Goal: Task Accomplishment & Management: Use online tool/utility

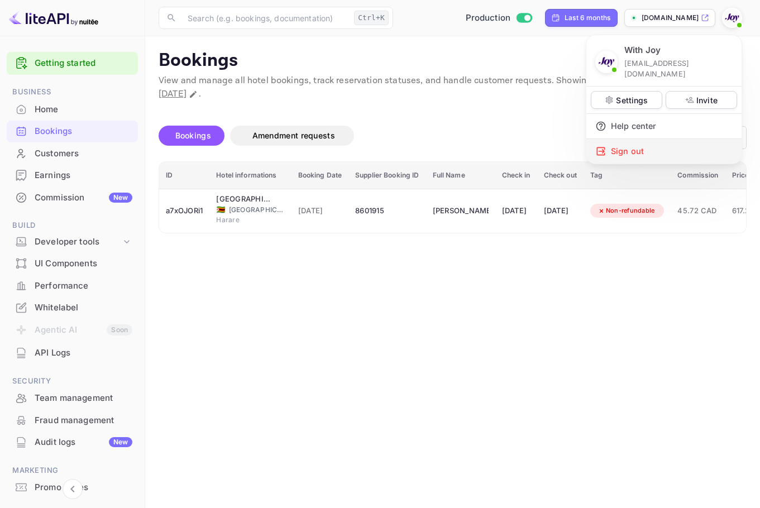
click at [713, 139] on div "Sign out" at bounding box center [664, 151] width 155 height 25
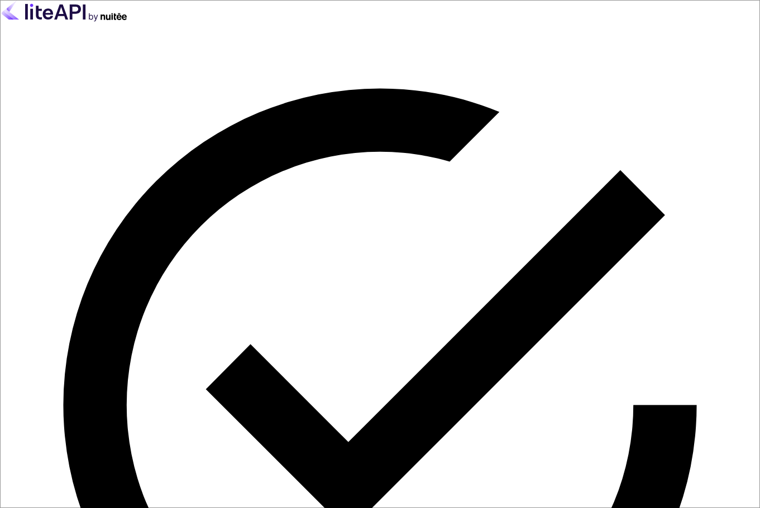
drag, startPoint x: 178, startPoint y: 279, endPoint x: 258, endPoint y: 274, distance: 80.0
paste input "services@withjoy.c"
type input "[EMAIL_ADDRESS][DOMAIN_NAME]"
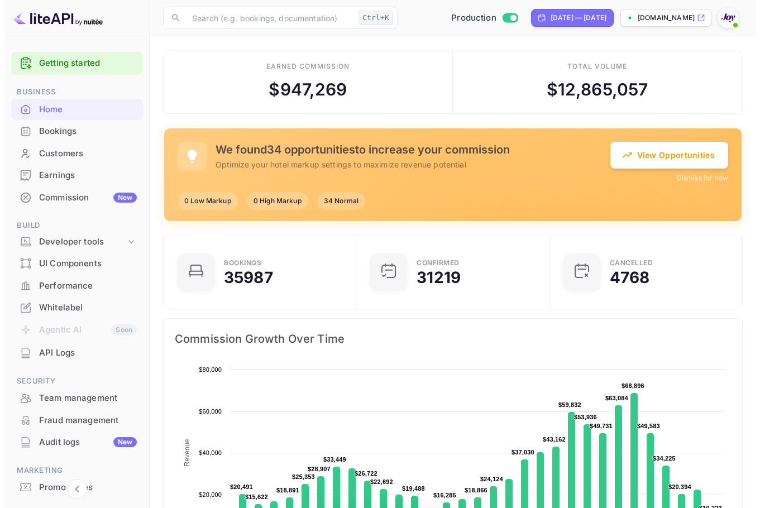
scroll to position [9, 9]
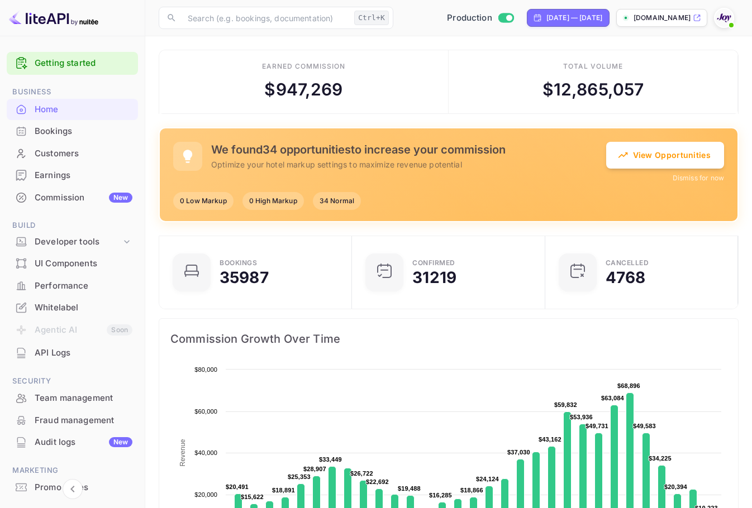
click at [47, 154] on div "Customers" at bounding box center [84, 153] width 98 height 13
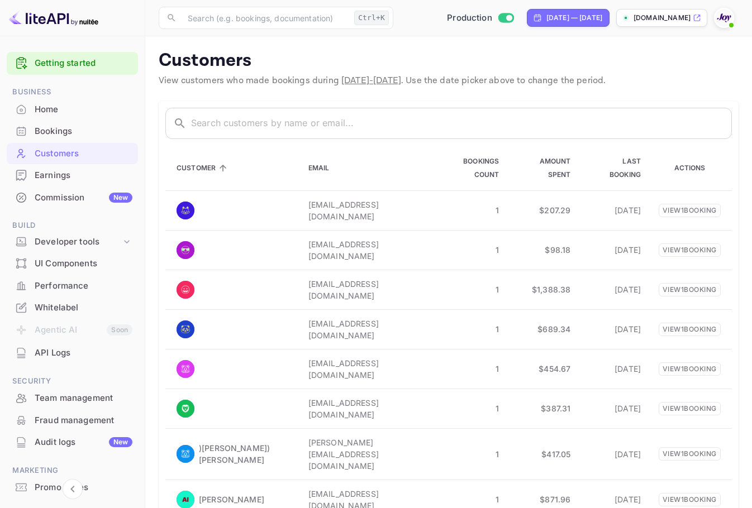
click at [580, 25] on div "[DATE] — [DATE]" at bounding box center [568, 18] width 83 height 18
select select "3"
select select "2025"
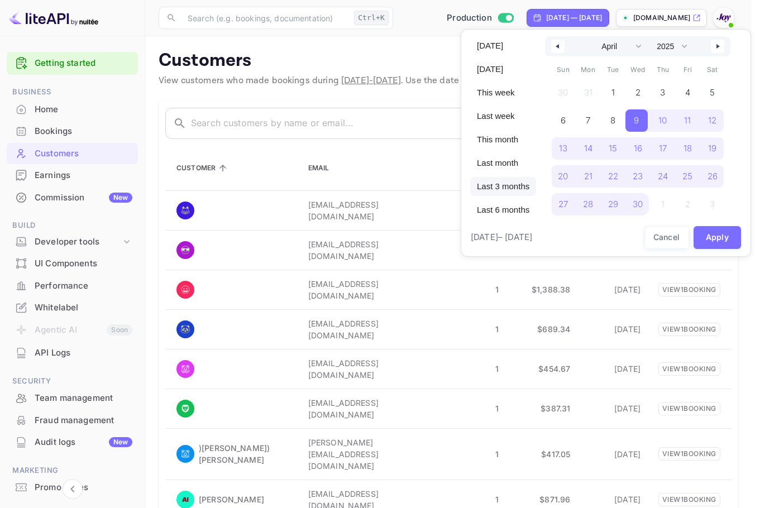
click at [506, 194] on span "Last 3 months" at bounding box center [503, 186] width 66 height 19
select select "6"
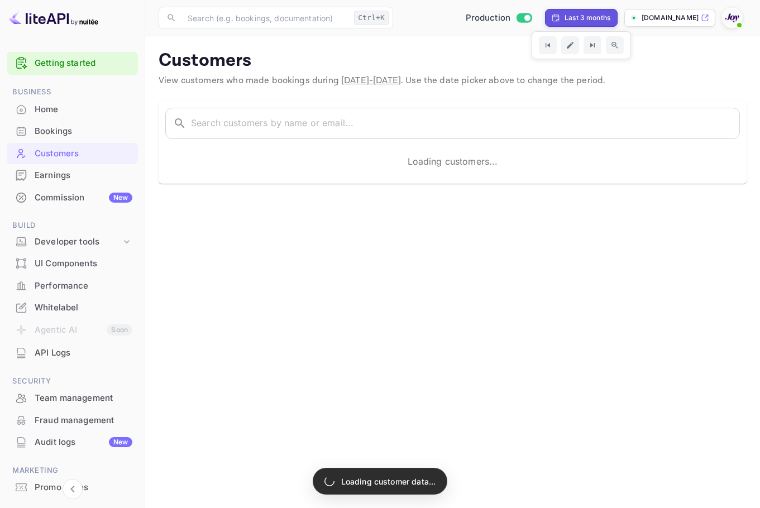
click at [561, 15] on div "Last 3 months" at bounding box center [580, 18] width 59 height 10
select select "6"
select select "2025"
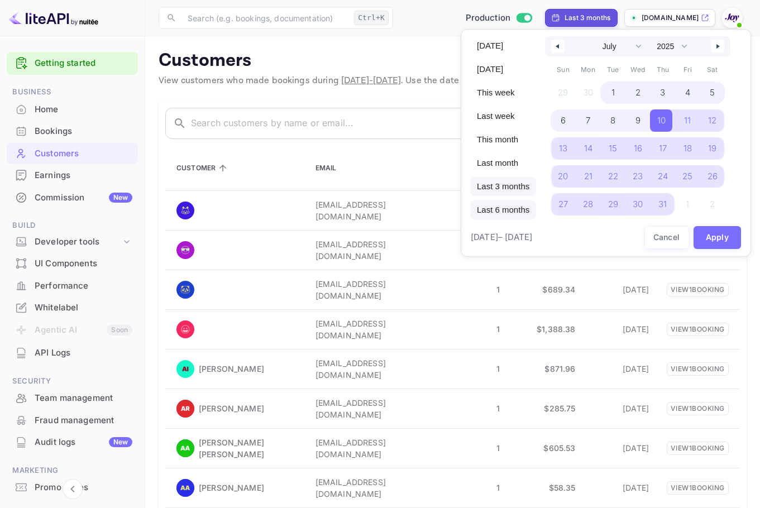
click at [494, 209] on span "Last 6 months" at bounding box center [503, 210] width 66 height 19
select select "3"
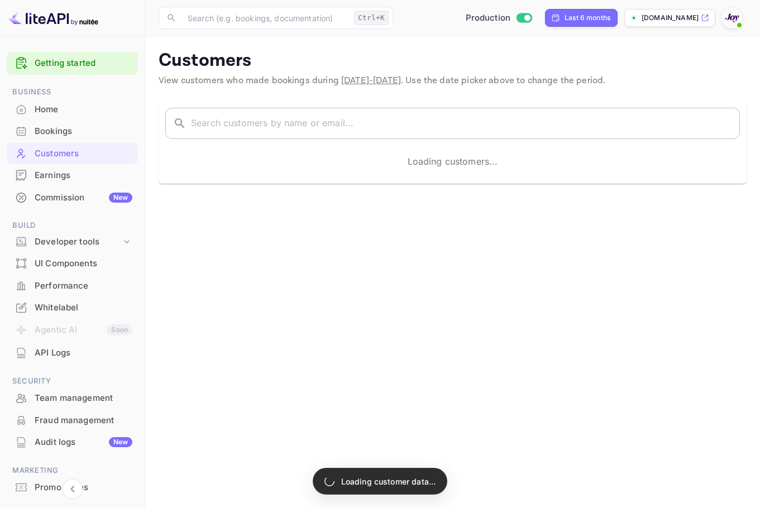
click at [191, 130] on input "text" at bounding box center [465, 123] width 549 height 31
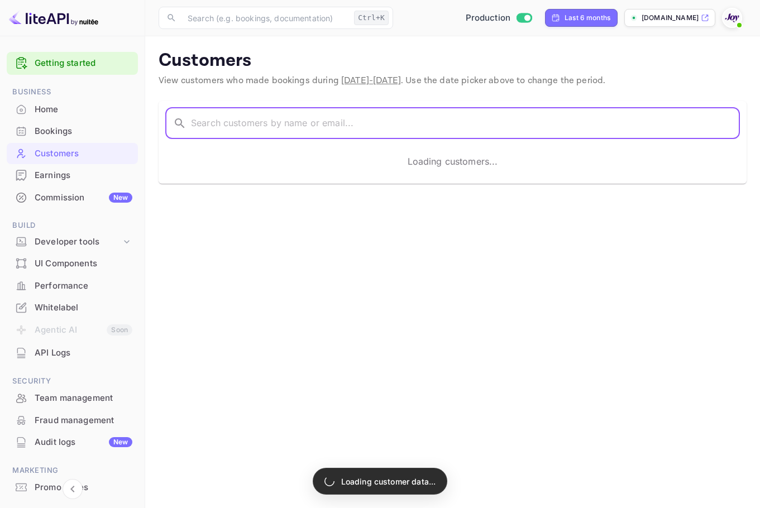
paste input "[PERSON_NAME]"
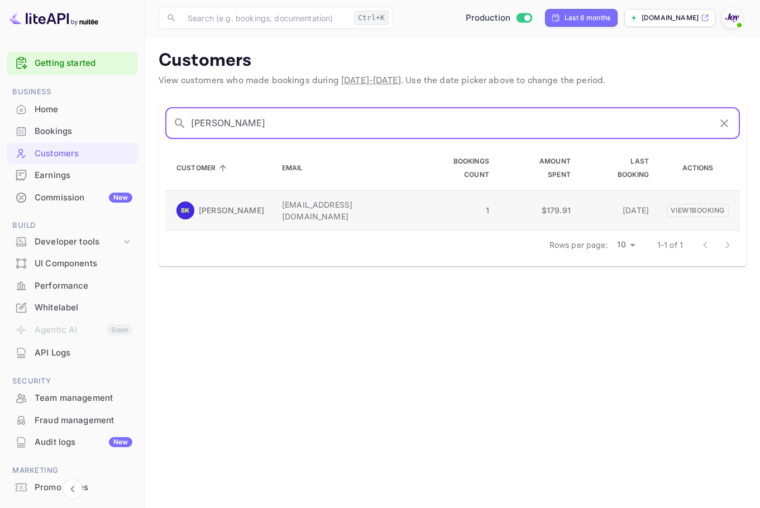
type input "[PERSON_NAME]"
click at [201, 204] on p "[PERSON_NAME]" at bounding box center [231, 210] width 65 height 12
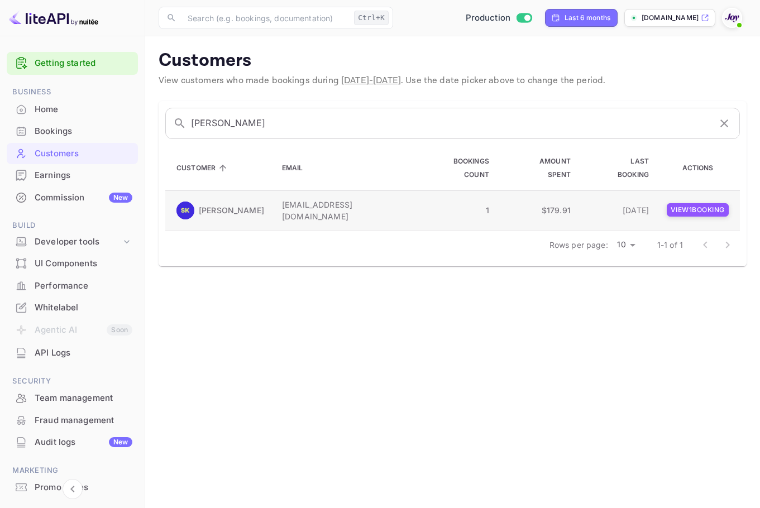
click at [715, 203] on p "View 1 booking" at bounding box center [698, 209] width 62 height 13
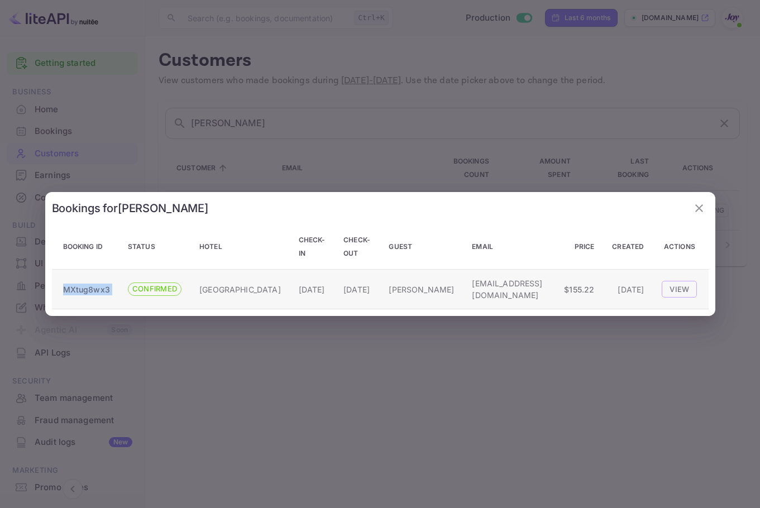
copy p "MXtug8wx3"
drag, startPoint x: 109, startPoint y: 290, endPoint x: 59, endPoint y: 292, distance: 50.3
click at [59, 292] on tr "MXtug8wx3 CONFIRMED [GEOGRAPHIC_DATA] [DATE] [DATE] [PERSON_NAME] [EMAIL_ADDRES…" at bounding box center [380, 290] width 657 height 40
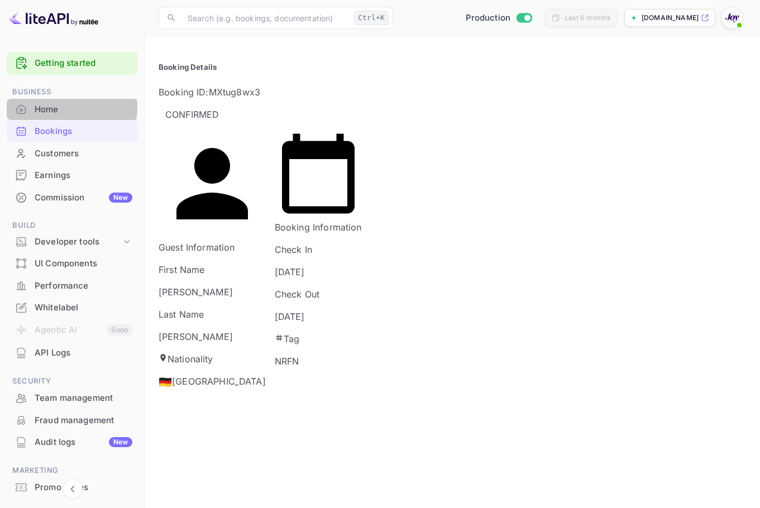
click at [58, 107] on div "Home" at bounding box center [84, 109] width 98 height 13
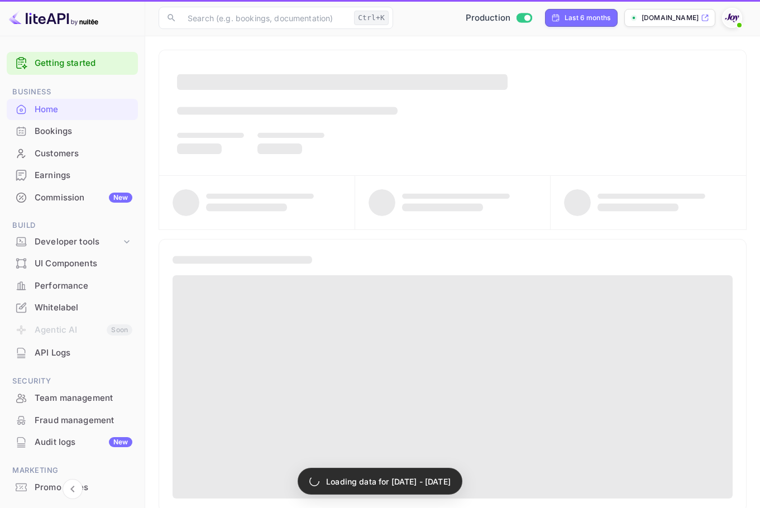
click at [53, 134] on div "Bookings" at bounding box center [84, 131] width 98 height 13
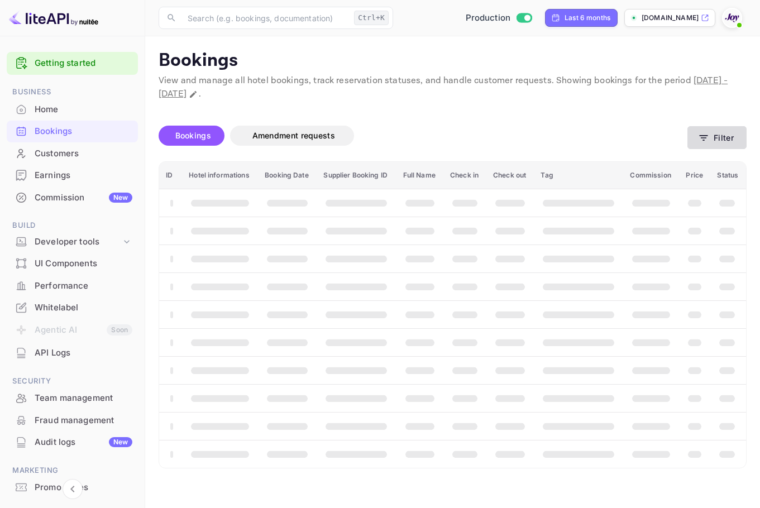
click at [715, 139] on button "Filter" at bounding box center [717, 137] width 59 height 23
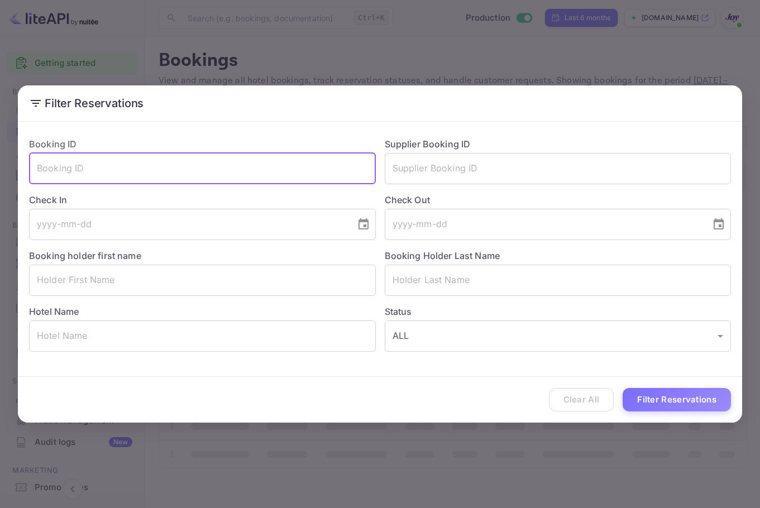
click at [175, 169] on input "text" at bounding box center [202, 168] width 347 height 31
paste input "MXtug8wx3"
type input "MXtug8wx3"
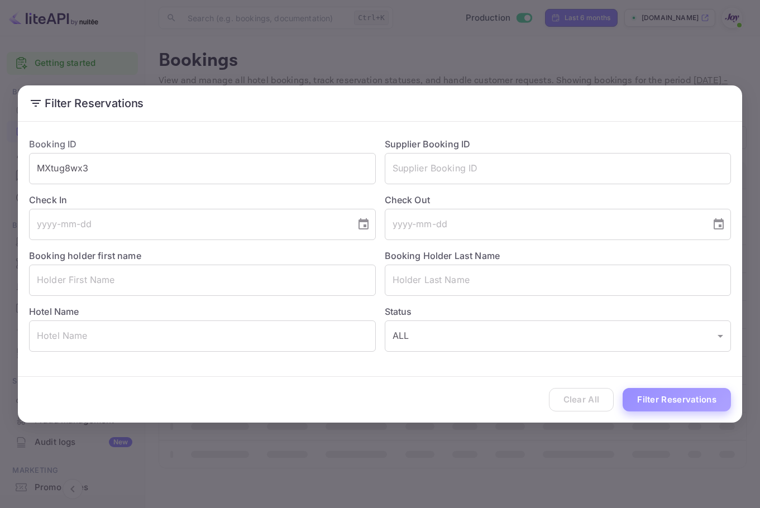
click at [666, 402] on button "Filter Reservations" at bounding box center [677, 400] width 108 height 24
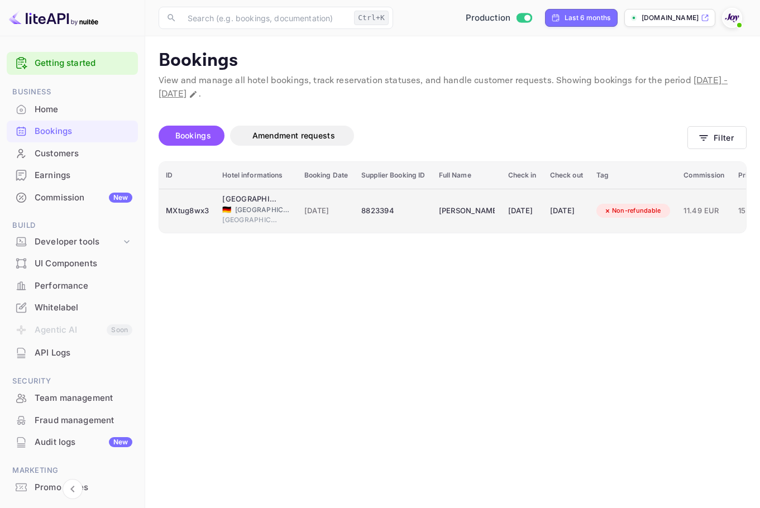
click at [678, 212] on td "Non-refundable" at bounding box center [634, 211] width 88 height 44
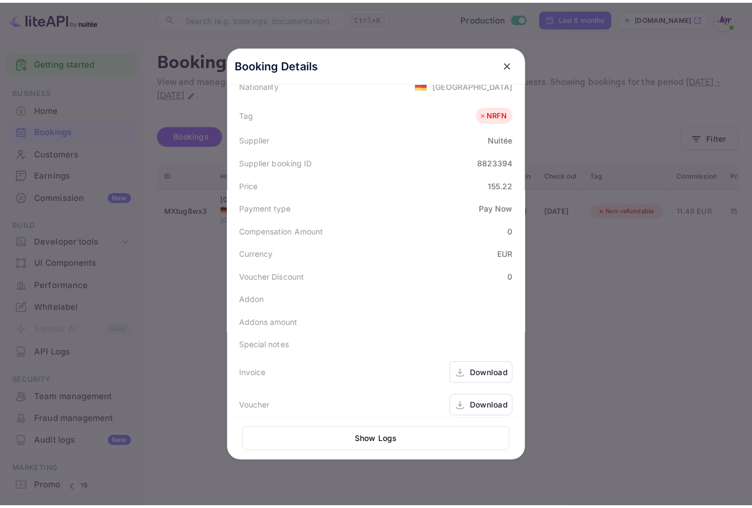
scroll to position [295, 0]
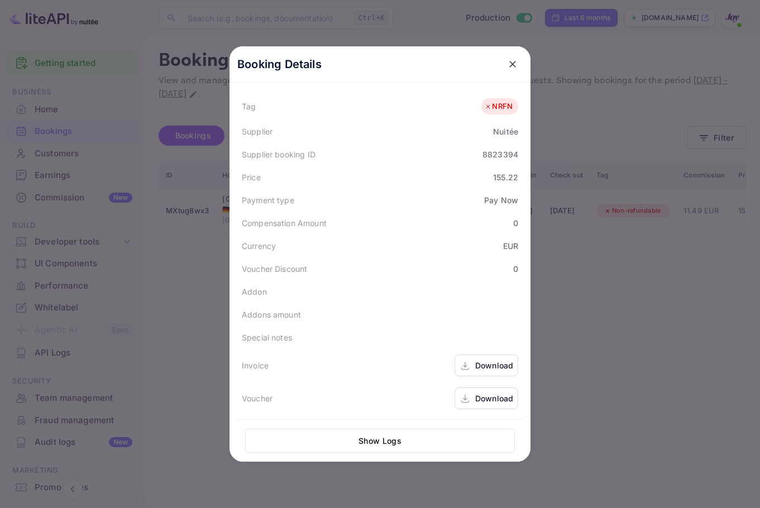
click at [500, 356] on div "Download" at bounding box center [487, 366] width 64 height 22
click at [487, 399] on div "Download" at bounding box center [494, 399] width 38 height 12
click at [512, 66] on icon "close" at bounding box center [512, 64] width 11 height 11
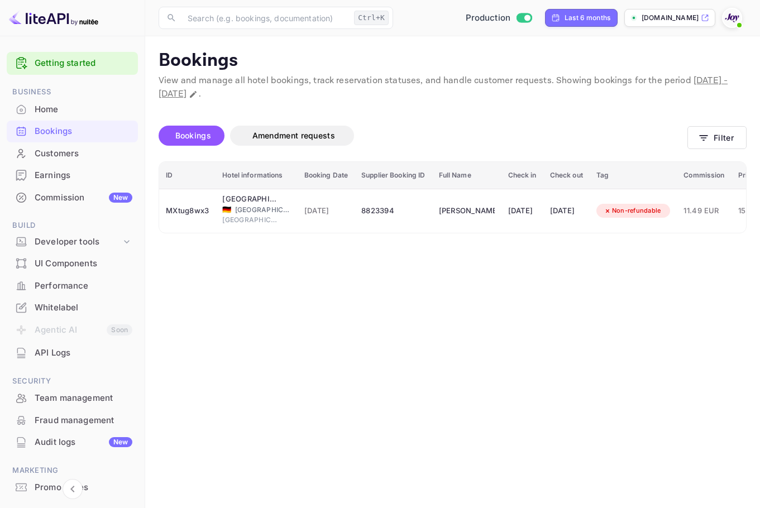
click at [34, 154] on div "Customers" at bounding box center [72, 154] width 131 height 22
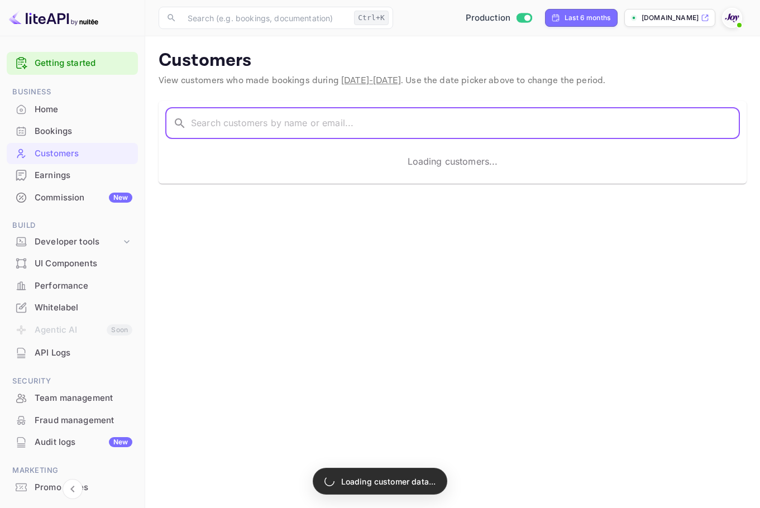
click at [258, 127] on input "text" at bounding box center [465, 123] width 549 height 31
paste input "[PERSON_NAME]"
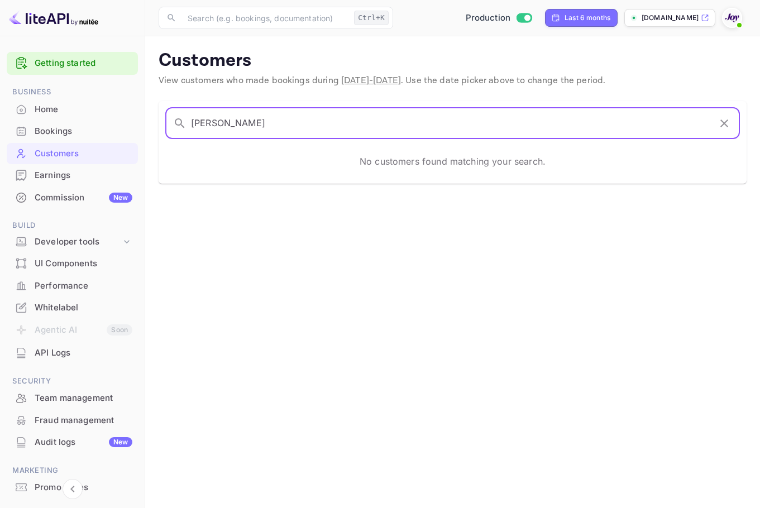
type input "[PERSON_NAME]"
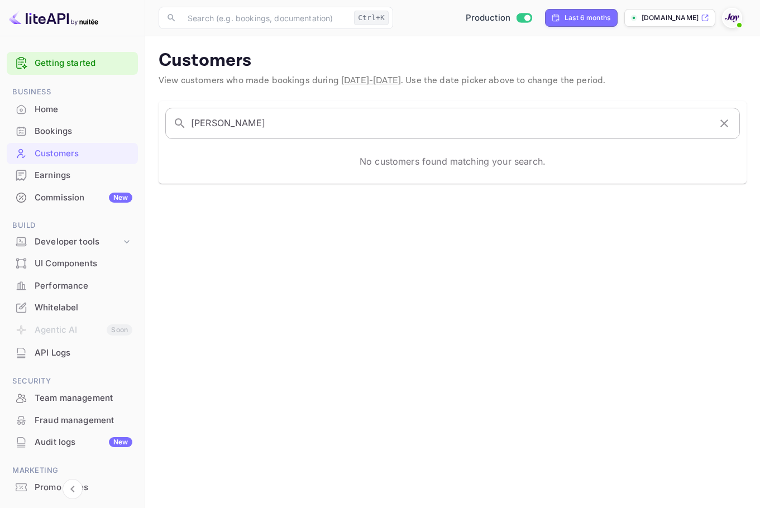
click at [723, 127] on icon "button" at bounding box center [724, 123] width 13 height 13
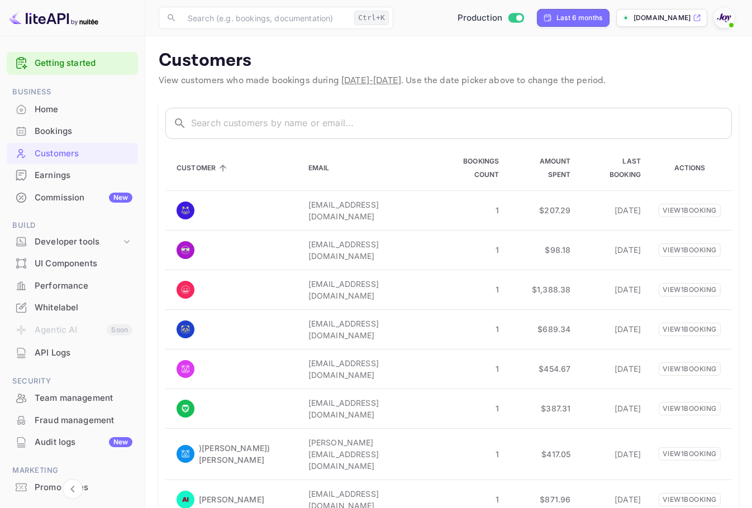
click at [79, 135] on div "Bookings" at bounding box center [84, 131] width 98 height 13
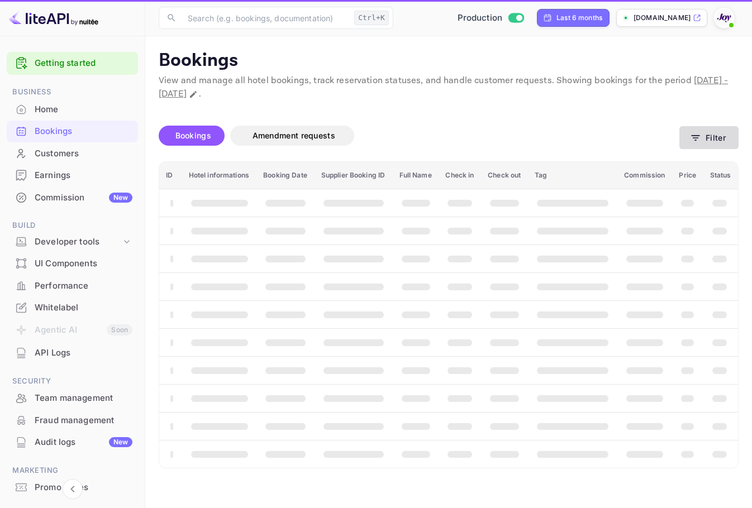
click at [700, 130] on button "Filter" at bounding box center [708, 137] width 59 height 23
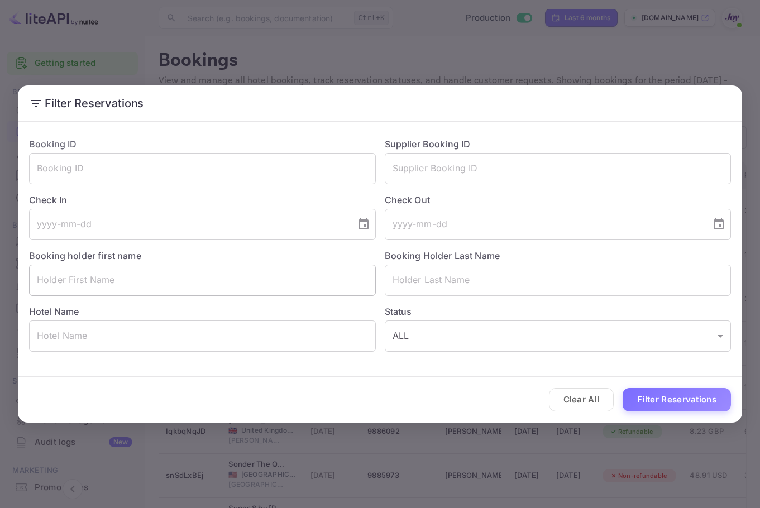
click at [214, 278] on input "text" at bounding box center [202, 280] width 347 height 31
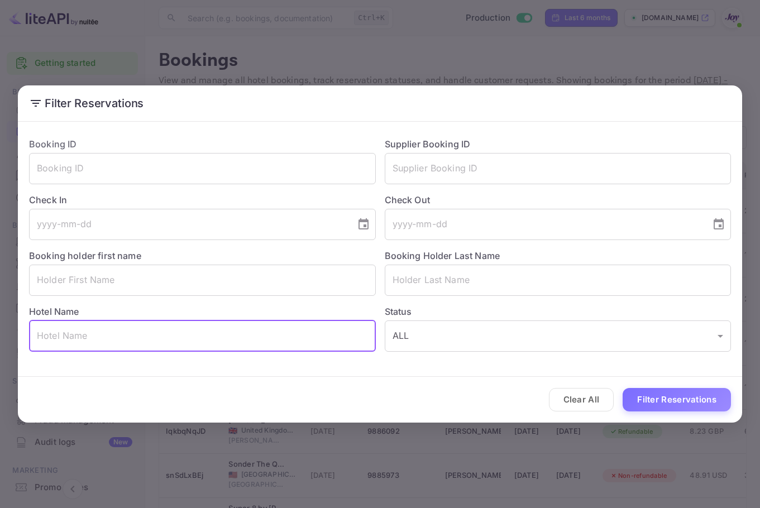
click at [178, 335] on input "text" at bounding box center [202, 336] width 347 height 31
click at [92, 340] on input "[GEOGRAPHIC_DATA]" at bounding box center [202, 336] width 347 height 31
click at [173, 330] on input "[GEOGRAPHIC_DATA]" at bounding box center [202, 336] width 347 height 31
type input "[GEOGRAPHIC_DATA]"
click at [651, 398] on button "Filter Reservations" at bounding box center [677, 400] width 108 height 24
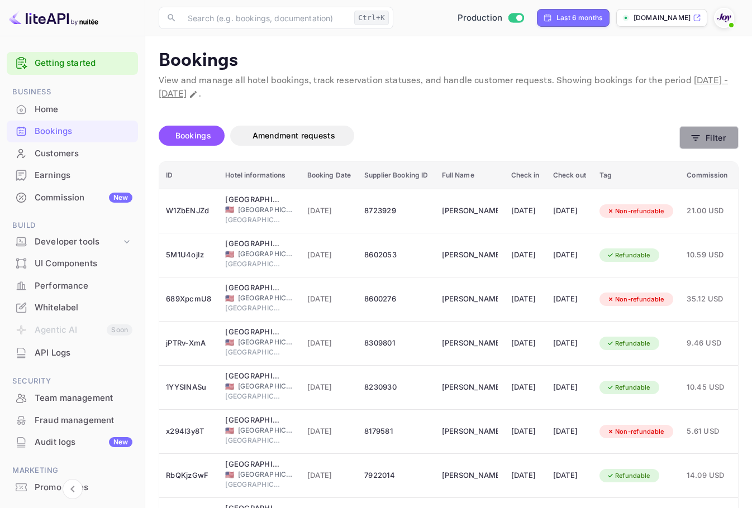
click at [727, 140] on button "Filter" at bounding box center [708, 137] width 59 height 23
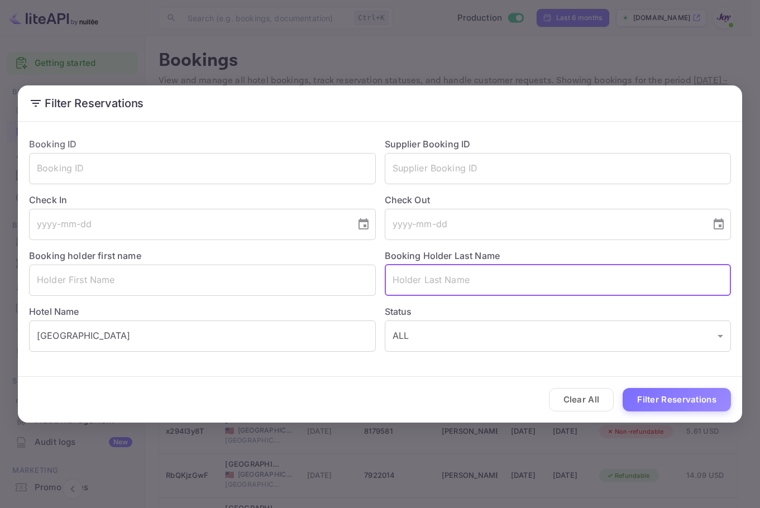
click at [482, 285] on input "text" at bounding box center [558, 280] width 347 height 31
paste input "[PERSON_NAME]"
type input "[PERSON_NAME]"
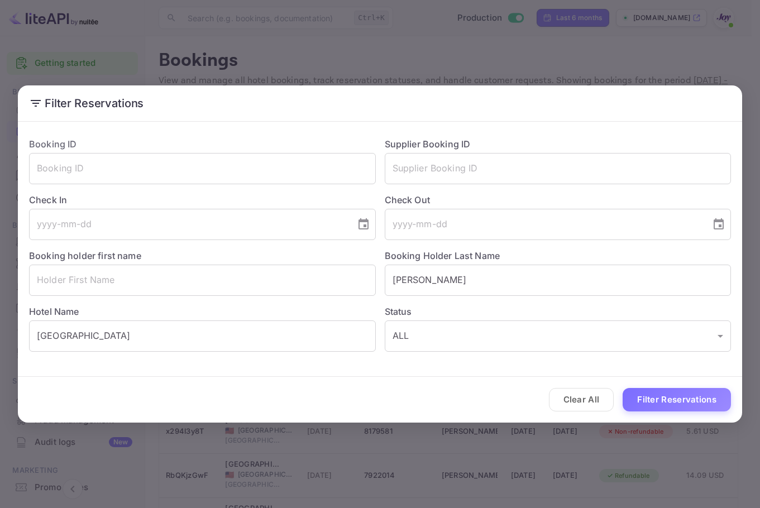
click at [703, 413] on div "Clear All Filter Reservations" at bounding box center [380, 400] width 724 height 46
click at [704, 401] on button "Filter Reservations" at bounding box center [677, 400] width 108 height 24
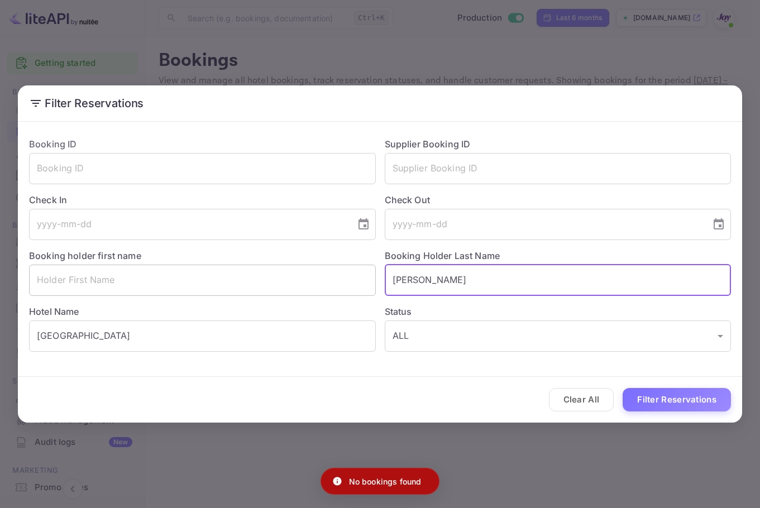
drag, startPoint x: 421, startPoint y: 279, endPoint x: 254, endPoint y: 272, distance: 166.6
click at [228, 275] on div "Booking ID ​ Supplier Booking ID ​ Check In ​ Check Out ​ Booking holder first …" at bounding box center [375, 239] width 711 height 223
click at [578, 57] on div "Filter Reservations Booking ID ​ Supplier Booking ID ​ Check In ​ Check Out ​ B…" at bounding box center [380, 254] width 760 height 508
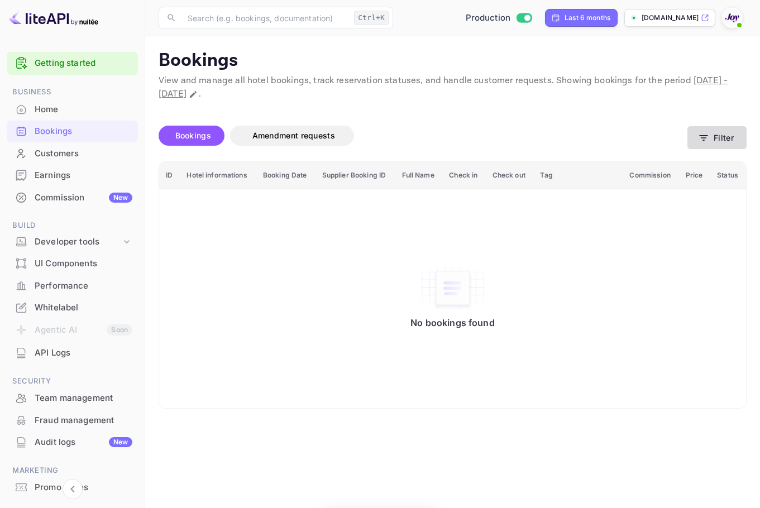
click at [735, 142] on button "Filter" at bounding box center [717, 137] width 59 height 23
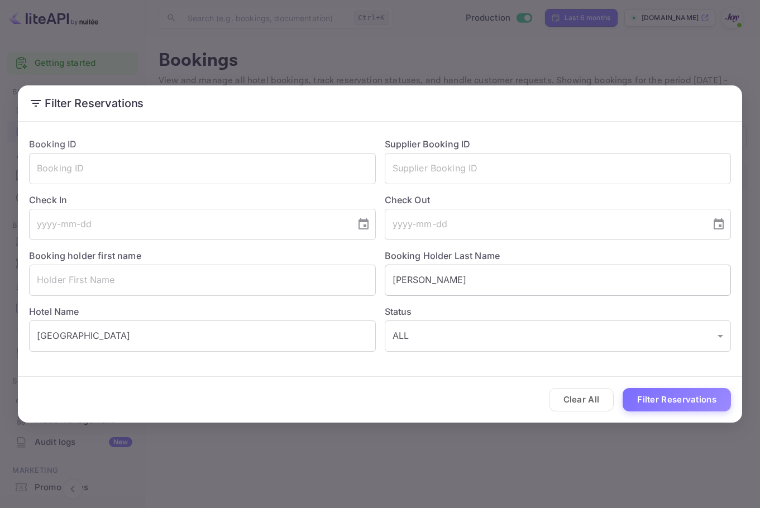
click at [454, 280] on input "[PERSON_NAME]" at bounding box center [558, 280] width 347 height 31
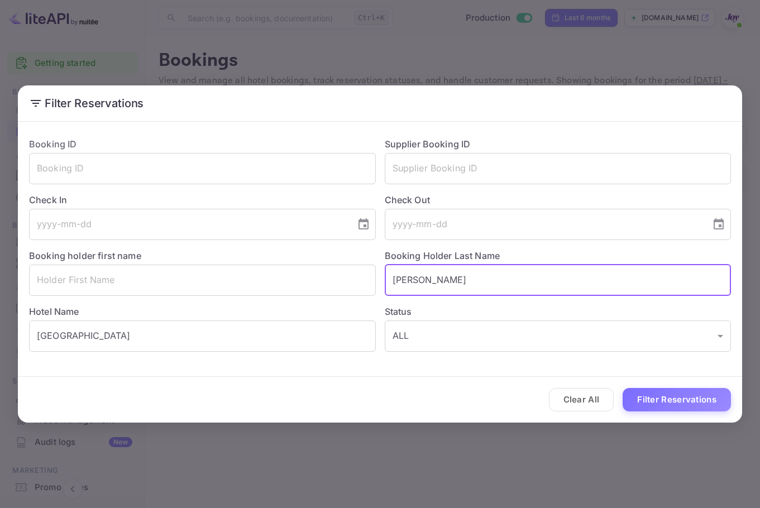
click at [454, 280] on input "[PERSON_NAME]" at bounding box center [558, 280] width 347 height 31
click at [653, 392] on button "Filter Reservations" at bounding box center [677, 400] width 108 height 24
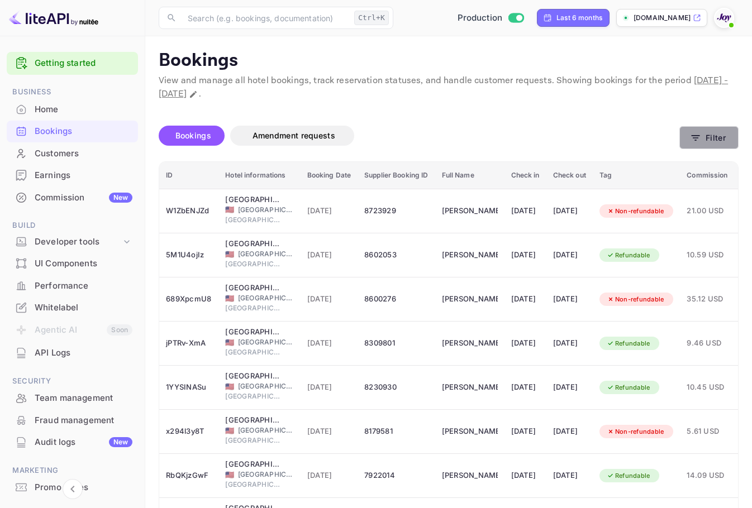
click at [699, 134] on icon "button" at bounding box center [695, 137] width 11 height 11
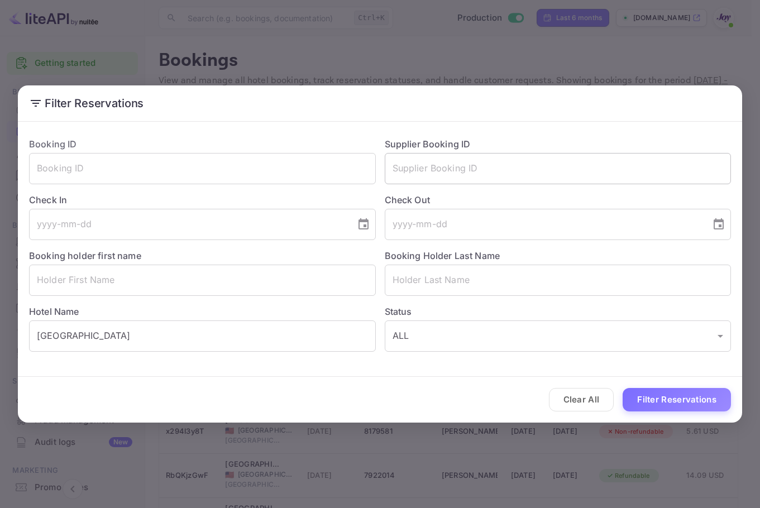
click at [467, 173] on input "text" at bounding box center [558, 168] width 347 height 31
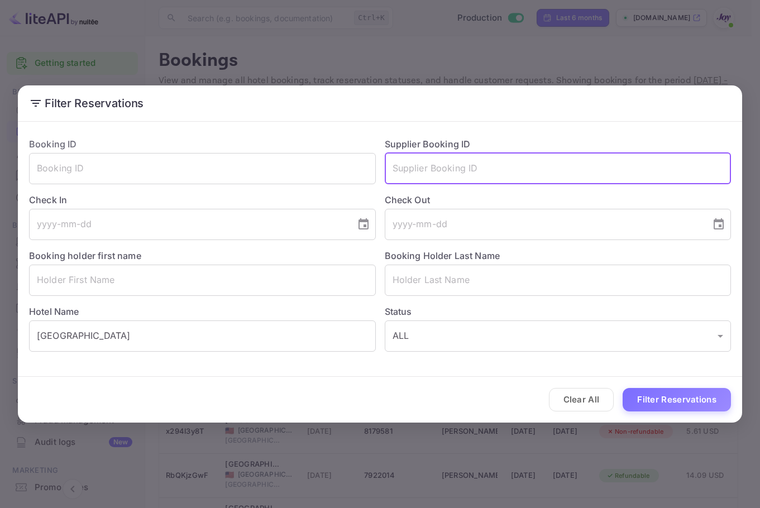
paste input "9423172"
type input "9423172"
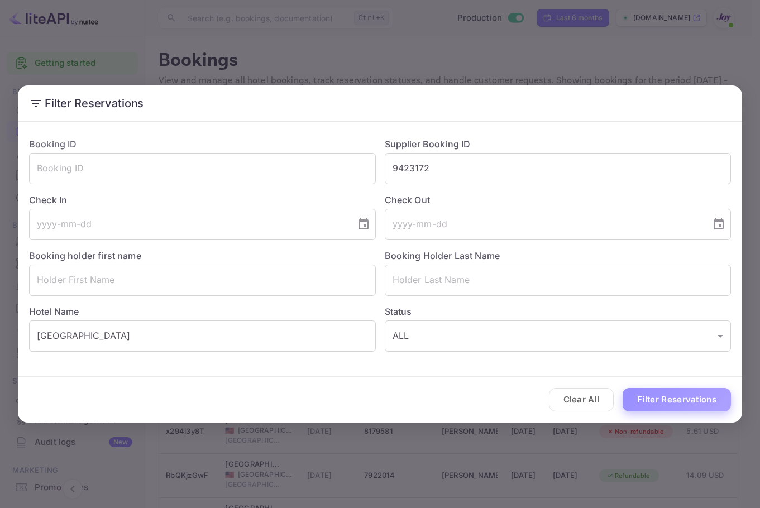
click at [692, 405] on button "Filter Reservations" at bounding box center [677, 400] width 108 height 24
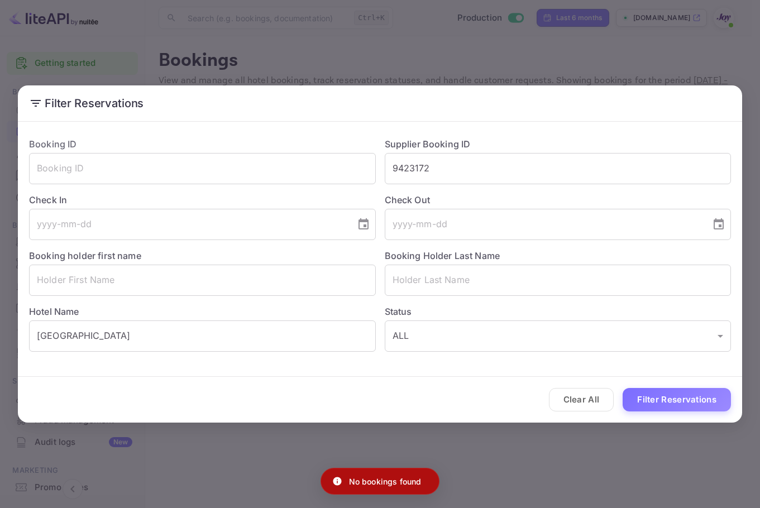
click at [494, 46] on div "Filter Reservations Booking ID ​ Supplier Booking ID 9423172 ​ Check In ​ Check…" at bounding box center [380, 254] width 760 height 508
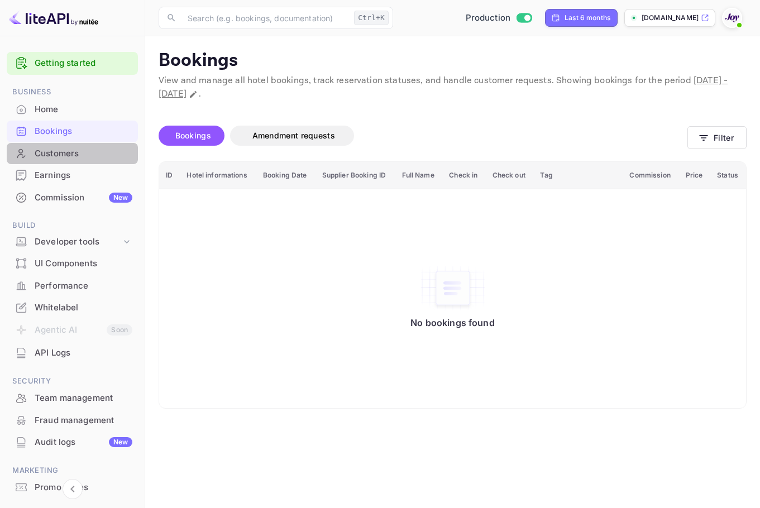
click at [77, 156] on div "Customers" at bounding box center [84, 153] width 98 height 13
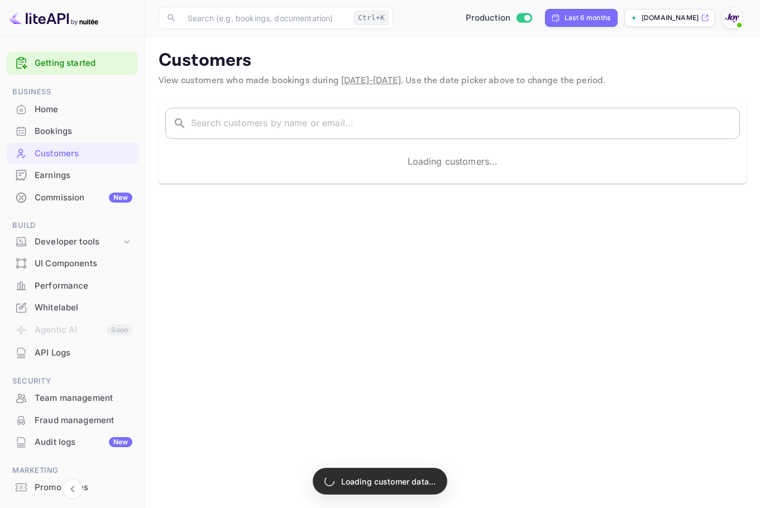
click at [297, 124] on input "text" at bounding box center [465, 123] width 549 height 31
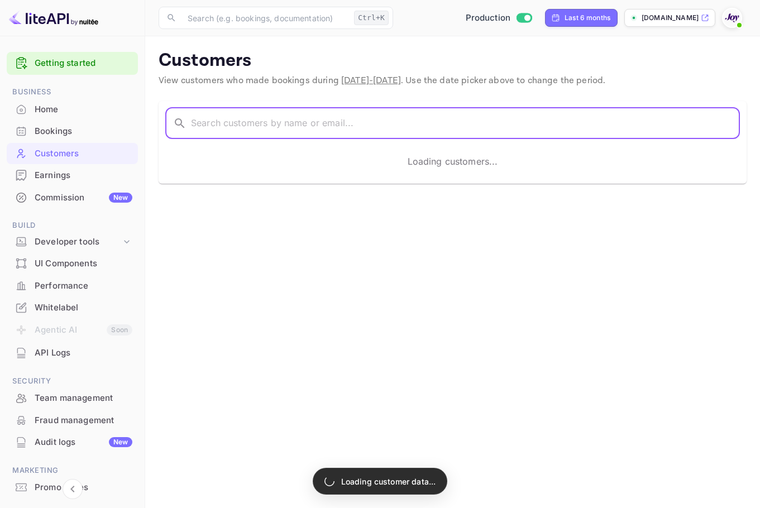
paste input "[PERSON_NAME]"
click at [195, 123] on input "[PERSON_NAME]" at bounding box center [450, 123] width 519 height 31
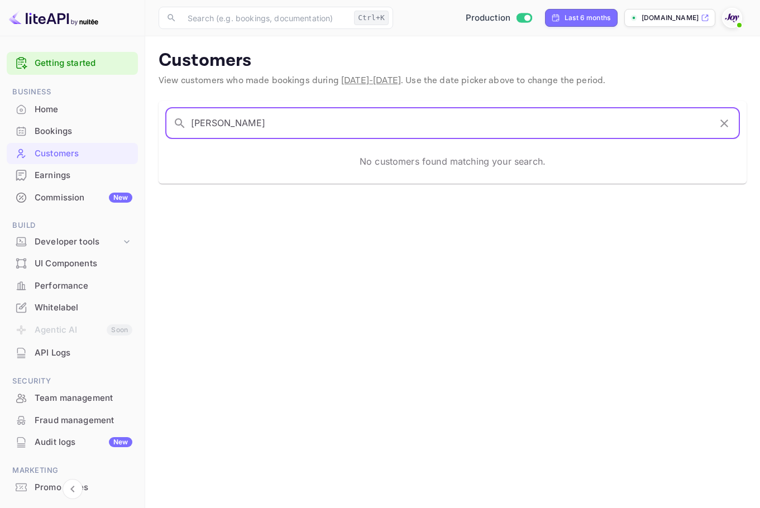
type input "[PERSON_NAME]"
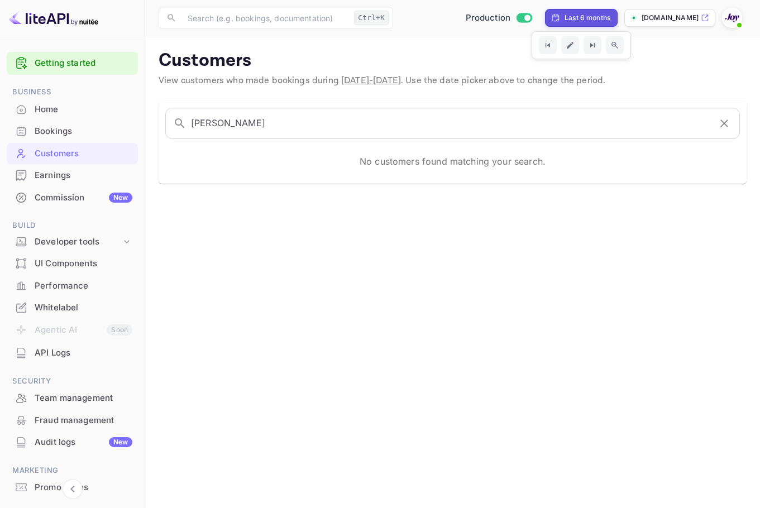
click at [590, 20] on div "Last 6 months" at bounding box center [588, 18] width 46 height 10
select select "3"
select select "2025"
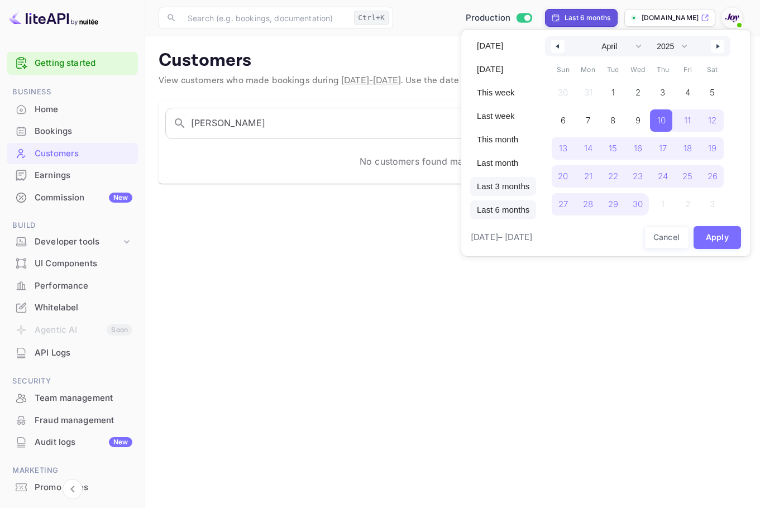
click at [509, 182] on span "Last 3 months" at bounding box center [503, 186] width 66 height 19
select select "6"
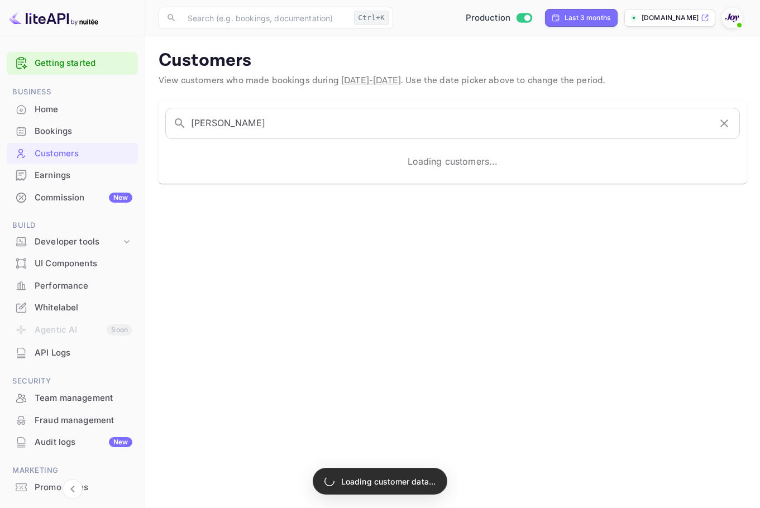
drag, startPoint x: 307, startPoint y: 123, endPoint x: -2, endPoint y: 115, distance: 308.5
click at [0, 115] on html "Getting started Business Home Bookings Customers Earnings Commission New Build …" at bounding box center [380, 254] width 760 height 508
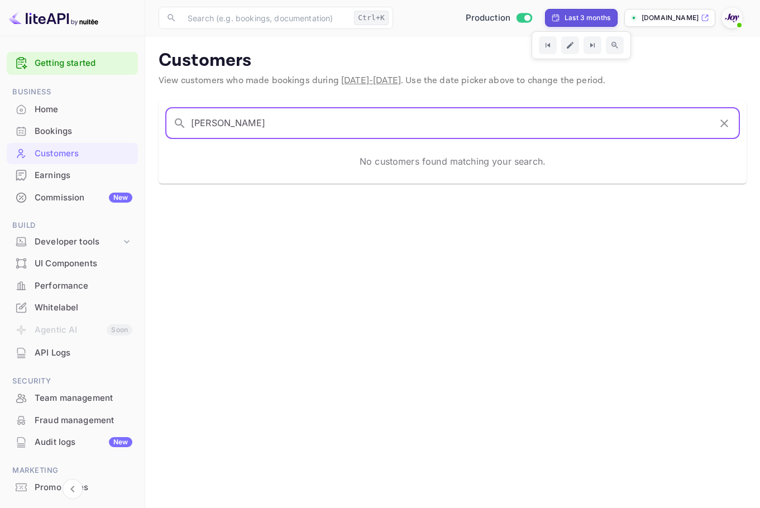
click at [574, 15] on div "Last 3 months" at bounding box center [588, 18] width 46 height 10
select select "6"
select select "2025"
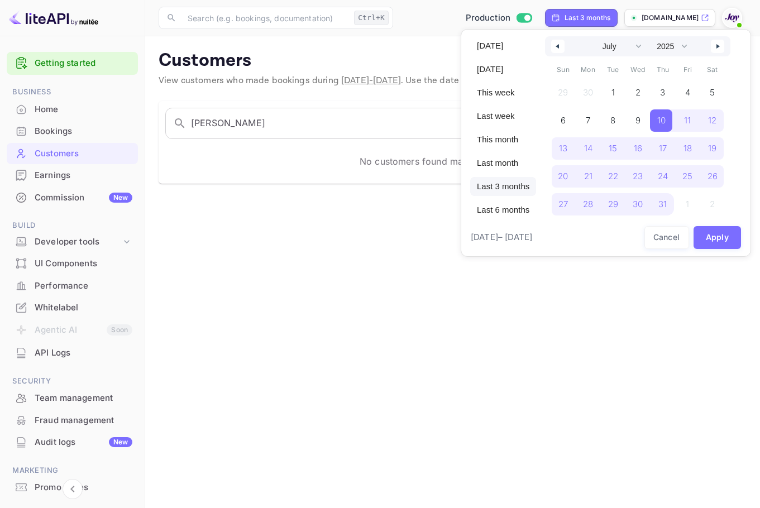
click at [340, 269] on div at bounding box center [380, 254] width 760 height 508
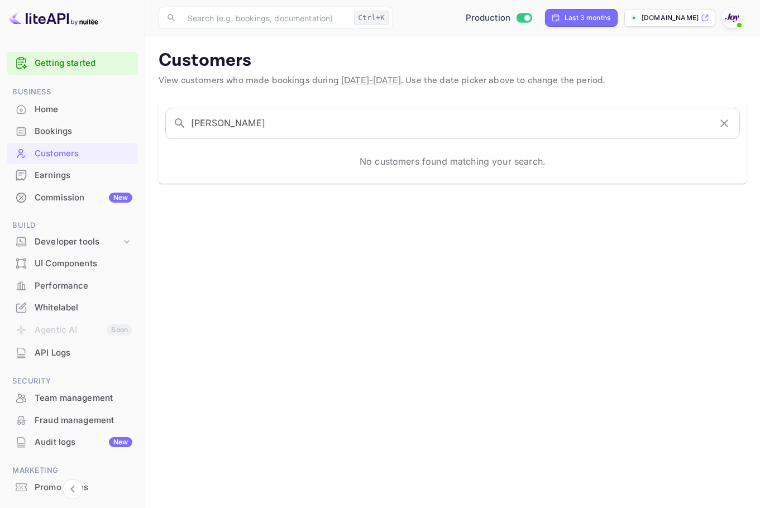
click at [66, 128] on div "Bookings" at bounding box center [84, 131] width 98 height 13
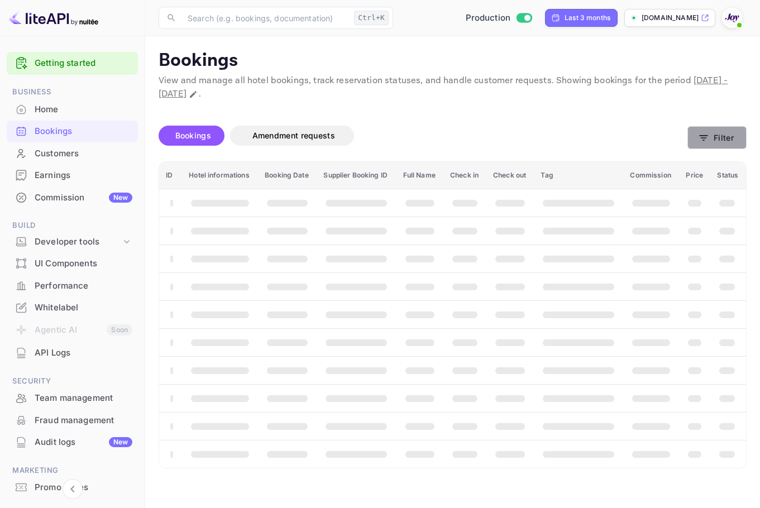
click at [714, 134] on button "Filter" at bounding box center [717, 137] width 59 height 23
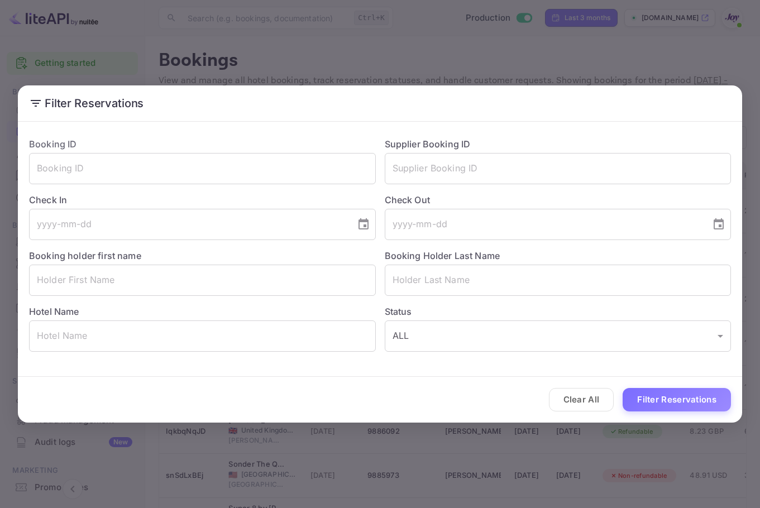
click at [571, 298] on div "Status ALL ALL ​" at bounding box center [554, 324] width 356 height 56
click at [566, 279] on input "text" at bounding box center [558, 280] width 347 height 31
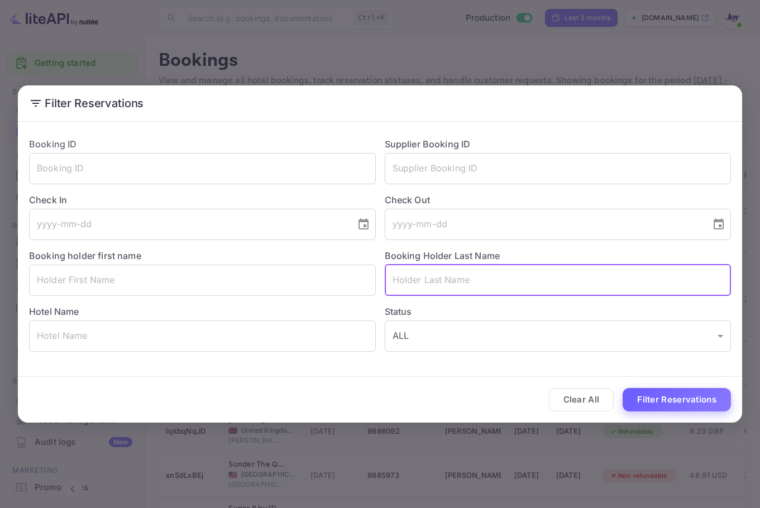
paste input "[PERSON_NAME]"
type input "[PERSON_NAME]"
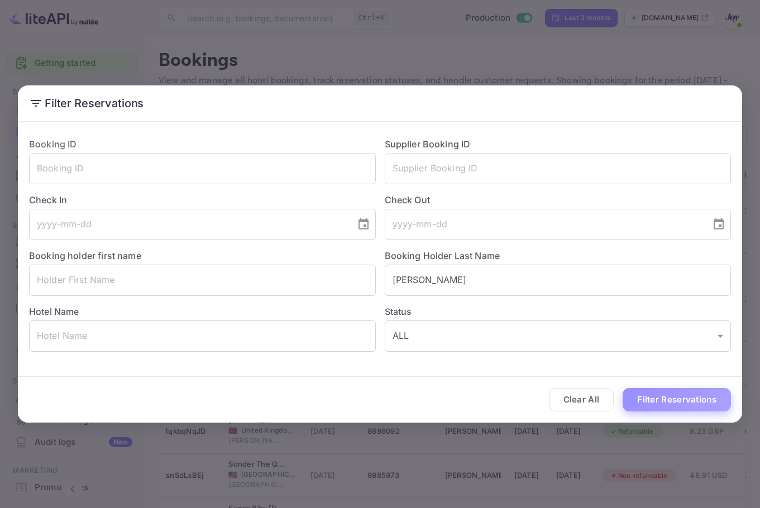
click at [717, 409] on button "Filter Reservations" at bounding box center [677, 400] width 108 height 24
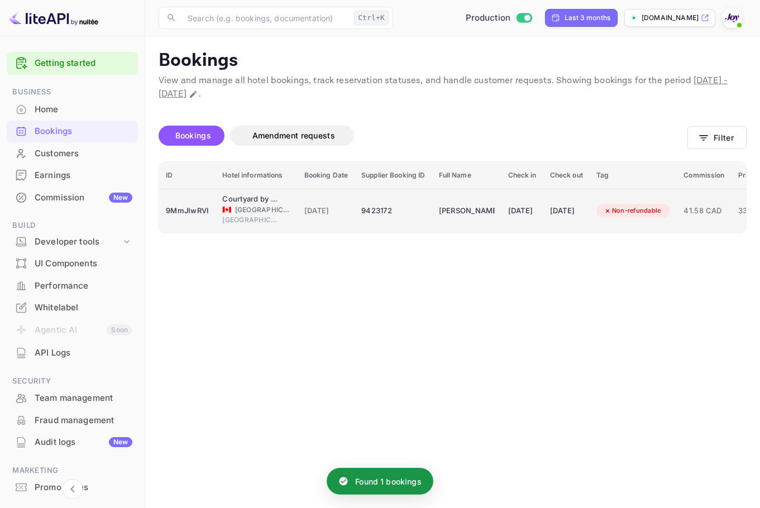
click at [414, 214] on div "9423172" at bounding box center [393, 211] width 64 height 18
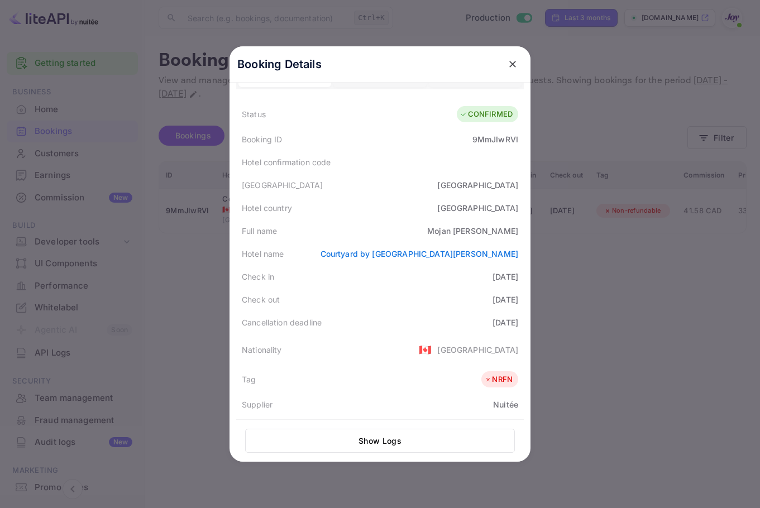
scroll to position [16, 0]
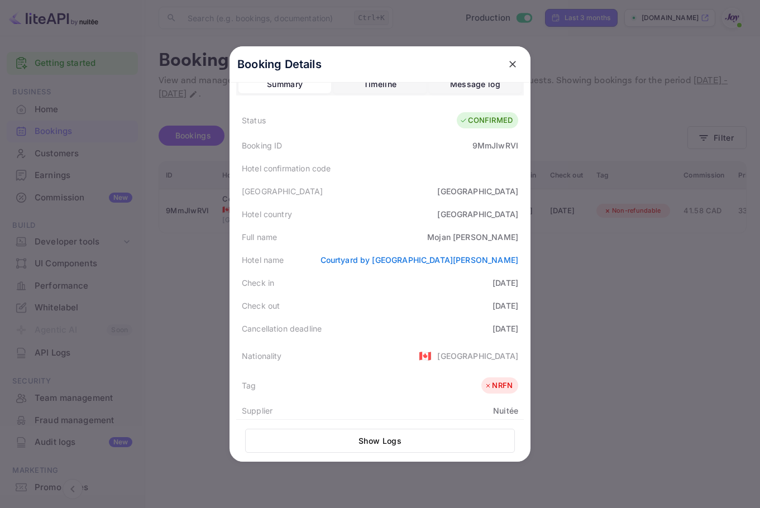
click at [737, 160] on div at bounding box center [380, 254] width 760 height 508
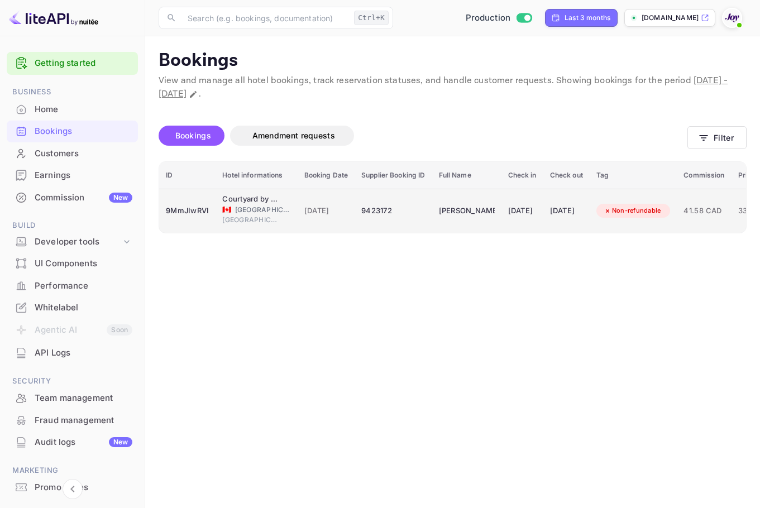
click at [464, 192] on td "[PERSON_NAME]" at bounding box center [466, 211] width 69 height 44
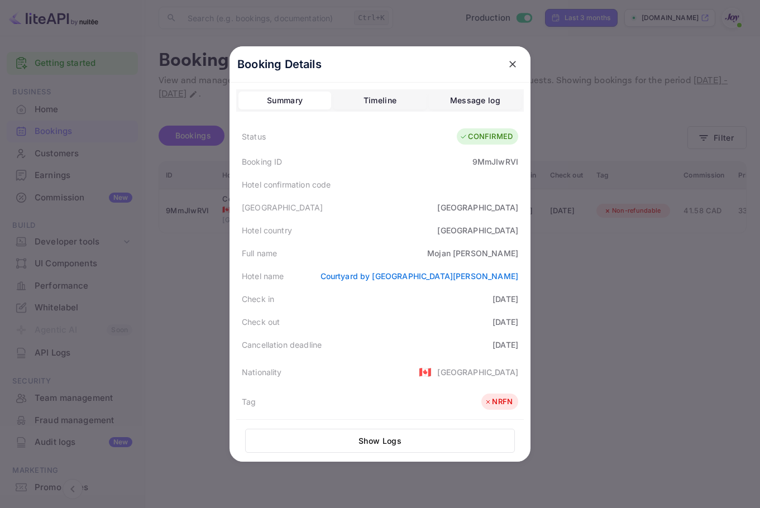
click at [608, 140] on div at bounding box center [380, 254] width 760 height 508
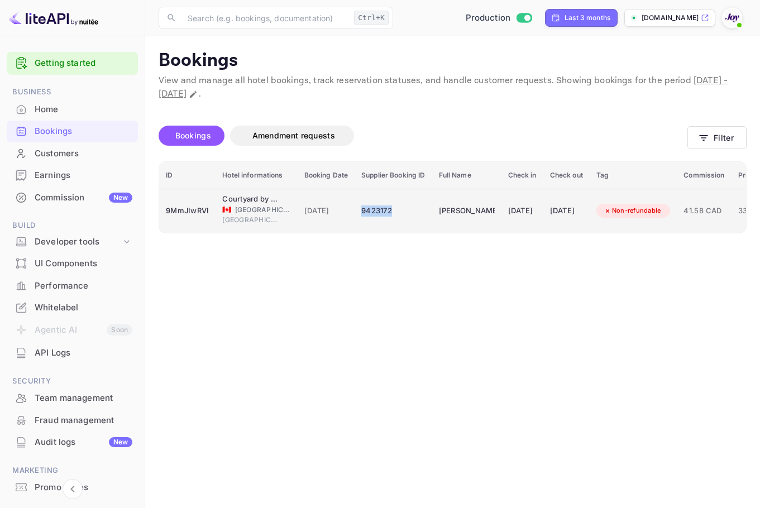
copy div "9423172"
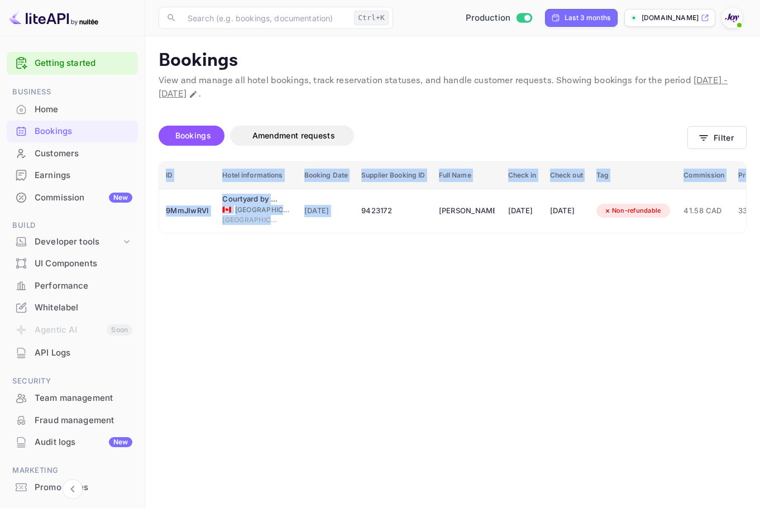
drag, startPoint x: 359, startPoint y: 212, endPoint x: 251, endPoint y: 364, distance: 186.0
click at [252, 366] on main "Bookings View and manage all hotel bookings, track reservation statuses, and ha…" at bounding box center [452, 272] width 615 height 472
